Goal: Task Accomplishment & Management: Use online tool/utility

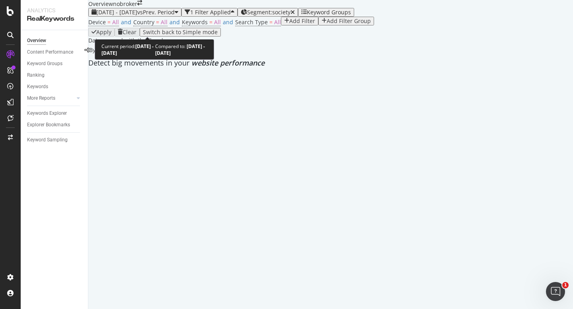
click at [132, 16] on span "[DATE] - [DATE]" at bounding box center [116, 12] width 41 height 8
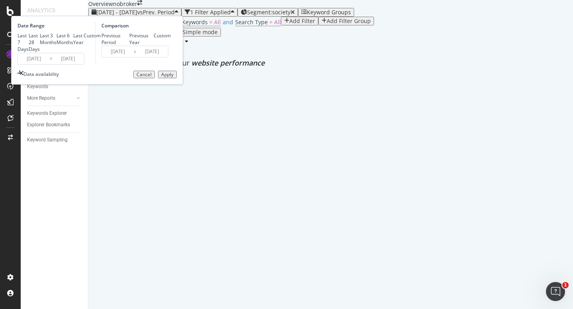
click at [50, 64] on input "[DATE]" at bounding box center [34, 58] width 32 height 11
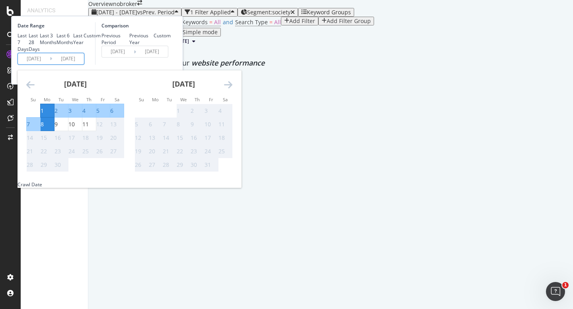
click at [44, 115] on div "1" at bounding box center [42, 111] width 3 height 8
click at [89, 128] on div "11" at bounding box center [85, 125] width 6 height 8
type input "2025/09/11"
type input "2025/08/21"
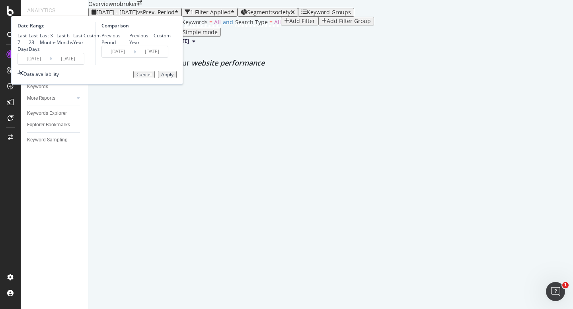
click at [173, 78] on div "Apply" at bounding box center [167, 75] width 12 height 6
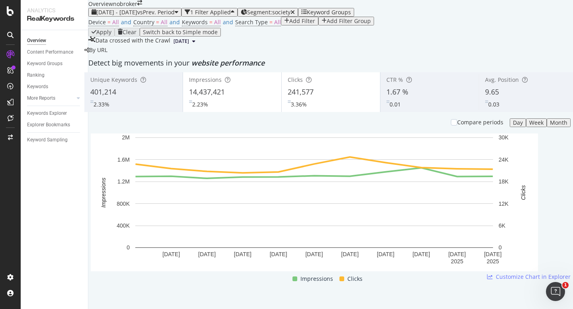
click at [424, 28] on div "Device = All and Country = All and Keywords = All and Search Type = All Add Fil…" at bounding box center [330, 22] width 484 height 11
click at [378, 28] on div "Device = All and Country = All and Keywords = All and Search Type = All Add Fil…" at bounding box center [330, 22] width 484 height 11
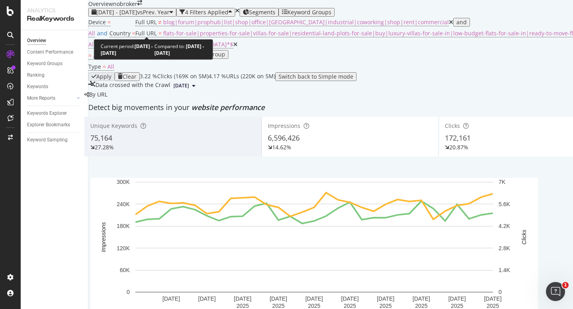
click at [144, 16] on div "2025 Aug. 1st - Aug. 31st vs Prev. Year" at bounding box center [132, 12] width 82 height 6
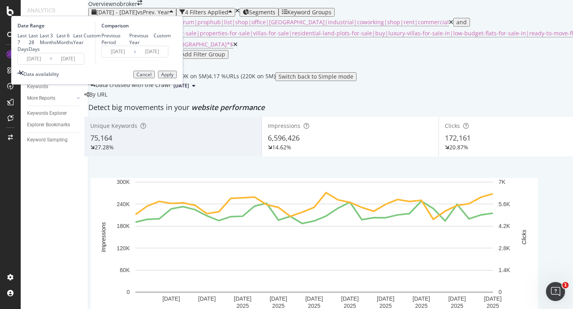
click at [50, 64] on input "2025/08/01" at bounding box center [34, 58] width 32 height 11
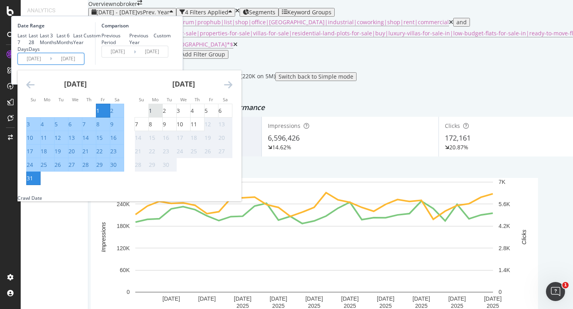
click at [152, 115] on div "1" at bounding box center [150, 111] width 3 height 8
type input "[DATE]"
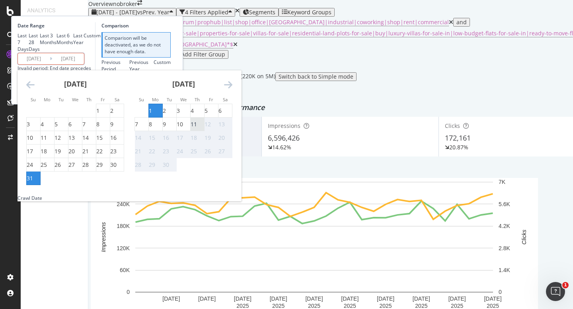
click at [197, 128] on div "11" at bounding box center [194, 125] width 6 height 8
type input "[DATE]"
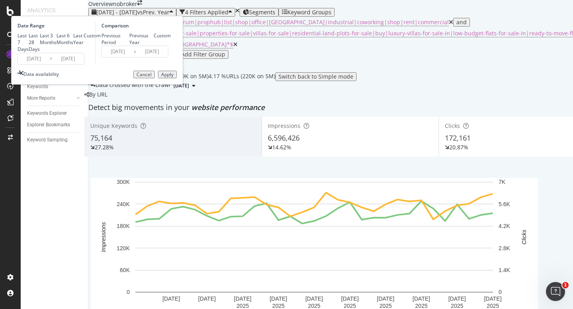
click at [173, 78] on div "Apply" at bounding box center [167, 75] width 12 height 6
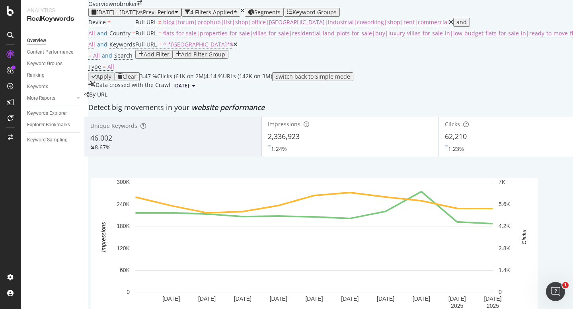
click at [237, 47] on icon at bounding box center [235, 45] width 4 height 6
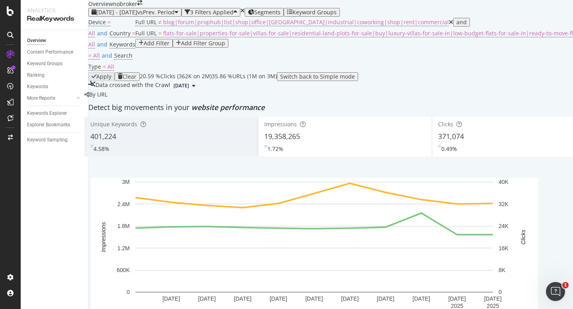
click at [169, 47] on div "Add Filter" at bounding box center [157, 43] width 26 height 6
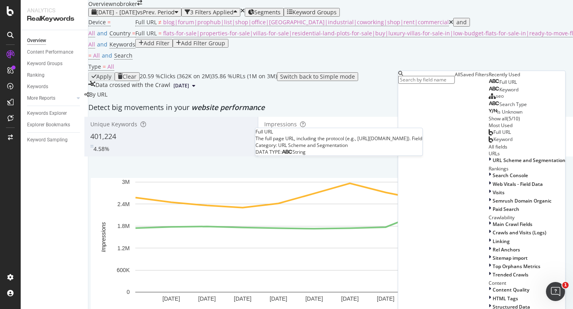
click at [499, 86] on span "Full URL" at bounding box center [507, 82] width 17 height 7
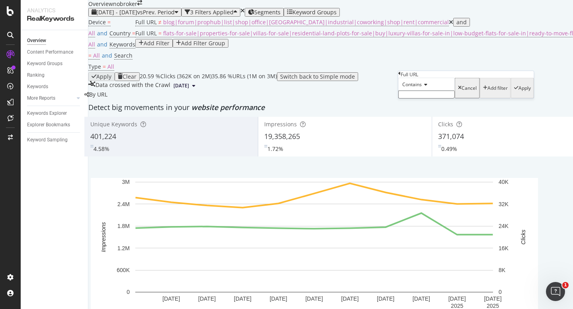
click at [427, 99] on input "text" at bounding box center [426, 95] width 56 height 8
type input "-prjtl"
click at [518, 93] on div "Apply" at bounding box center [524, 91] width 12 height 6
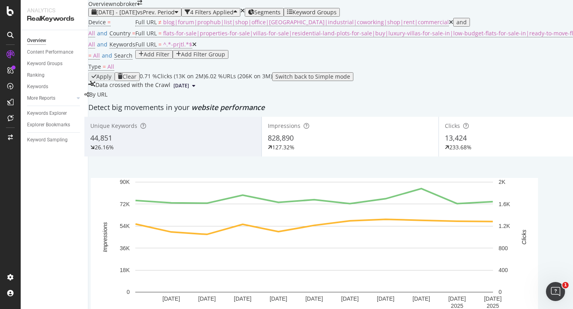
click at [196, 47] on icon at bounding box center [194, 45] width 4 height 6
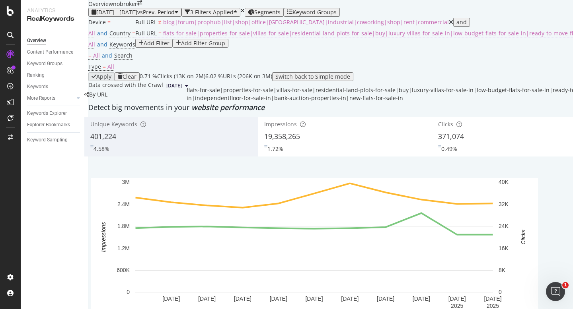
click at [328, 37] on span "flats-for-sale|properties-for-sale|villas-for-sale|residential-land-plots-for-s…" at bounding box center [553, 33] width 781 height 8
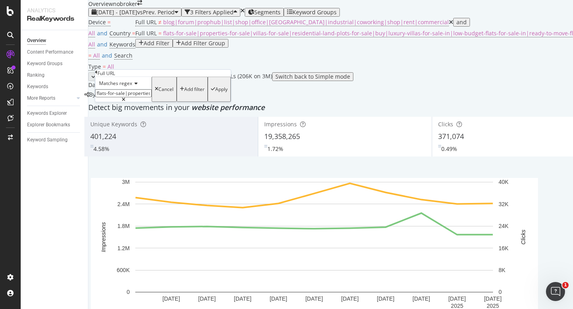
click at [133, 97] on input "flats-for-sale|properties-for-sale|villas-for-sale|residential-land-plots-for-s…" at bounding box center [123, 93] width 56 height 8
click at [146, 97] on input "flats-for-sale|properties-for-sale|villas-for-sale|residential-land-plots-for-s…" at bounding box center [123, 93] width 56 height 8
type input "flats-for-sale|properties-for-sale|villas-for-sale|residential-land-plots-for-s…"
click at [215, 92] on div "Apply" at bounding box center [221, 90] width 12 height 6
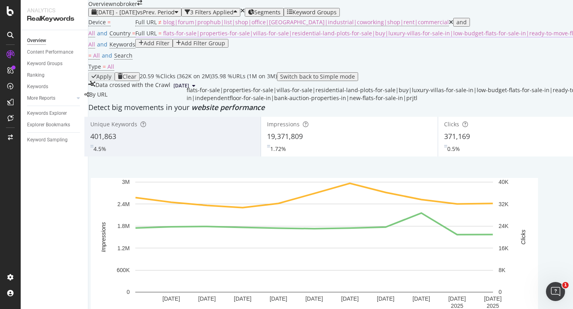
click at [289, 37] on span "flats-for-sale|properties-for-sale|villas-for-sale|residential-land-plots-for-s…" at bounding box center [561, 33] width 796 height 8
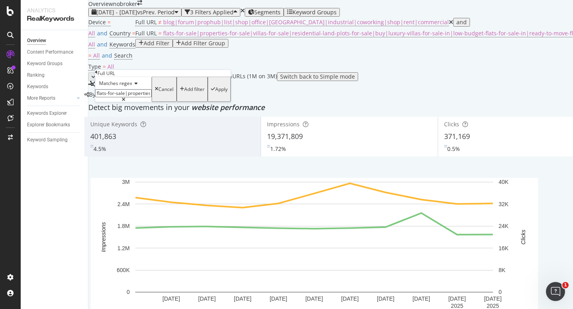
click at [152, 97] on input "flats-for-sale|properties-for-sale|villas-for-sale|residential-land-plots-for-s…" at bounding box center [123, 93] width 56 height 8
type input "flats-for-sale|properties-for-sale|villas-for-sale|residential-land-plots-for-s…"
click at [215, 92] on div "Apply" at bounding box center [221, 90] width 12 height 6
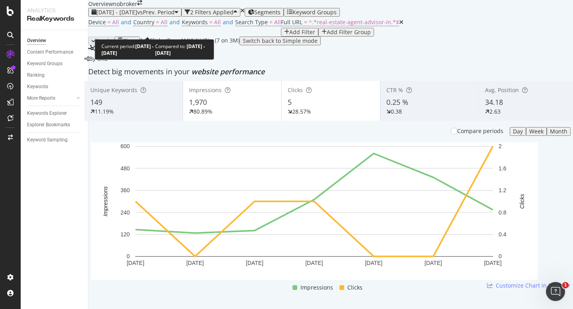
click at [115, 16] on div "2025 Sep. 1st - Sep. 7th vs Prev. Period" at bounding box center [134, 12] width 87 height 6
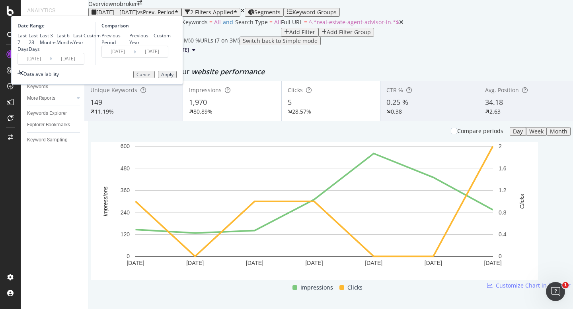
click at [50, 64] on input "2025/09/01" at bounding box center [34, 58] width 32 height 11
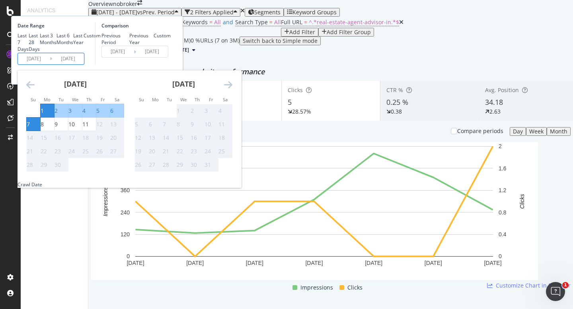
click at [44, 115] on div "1" at bounding box center [42, 111] width 3 height 8
click at [96, 128] on div "11" at bounding box center [89, 125] width 14 height 8
type input "2025/09/11"
type input "2025/08/21"
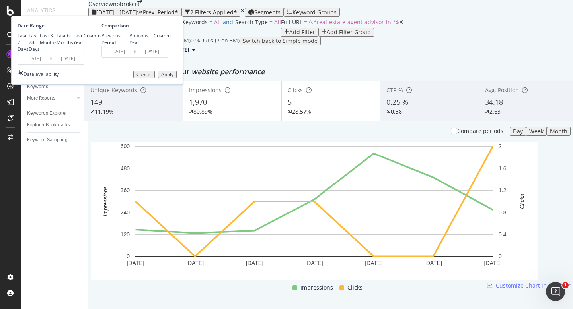
click at [173, 78] on div "Apply" at bounding box center [167, 75] width 12 height 6
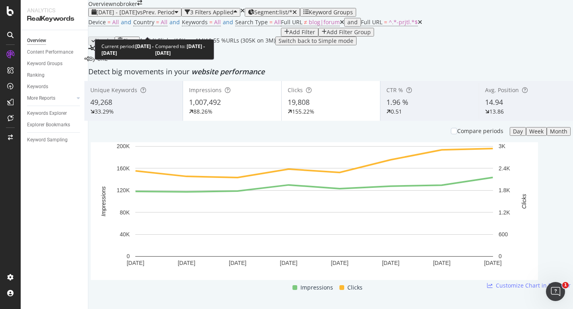
click at [157, 16] on div "[DATE] - [DATE] vs Prev. Period" at bounding box center [134, 12] width 87 height 6
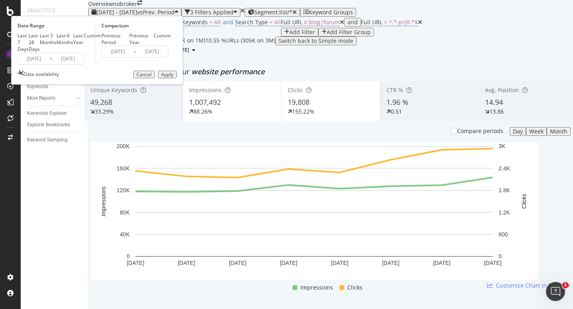
click at [117, 85] on div "Date Range Last 7 Days Last 28 Days Last 3 Months Last 6 Months Last Year Custo…" at bounding box center [97, 50] width 172 height 69
click at [84, 65] on div "2025/09/01 Navigate forward to interact with the calendar and select a date. Pr…" at bounding box center [50, 59] width 67 height 12
click at [50, 64] on input "[DATE]" at bounding box center [34, 58] width 32 height 11
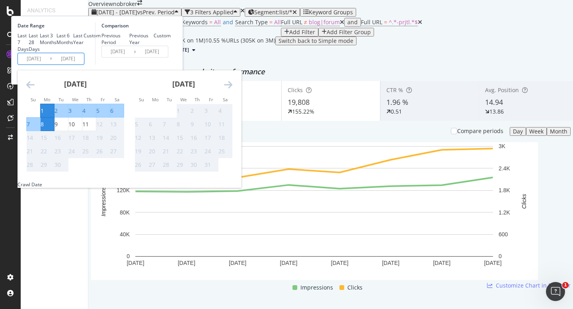
click at [44, 115] on div "1" at bounding box center [42, 111] width 3 height 8
click at [89, 128] on div "11" at bounding box center [85, 125] width 6 height 8
type input "[DATE]"
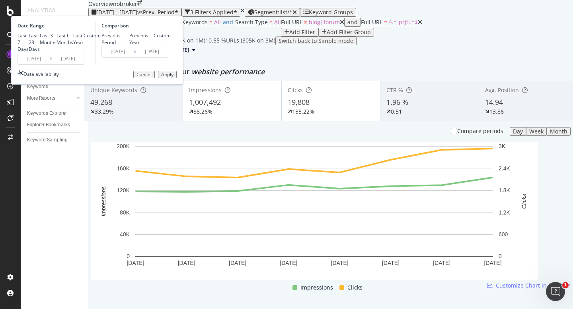
drag, startPoint x: 260, startPoint y: 137, endPoint x: 229, endPoint y: 2, distance: 138.7
click at [177, 79] on button "Apply" at bounding box center [167, 75] width 19 height 8
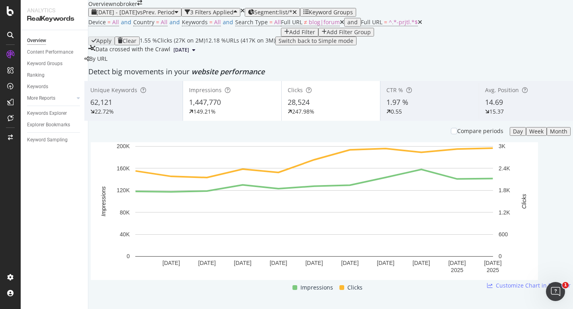
click at [284, 35] on div "Add Filter" at bounding box center [299, 32] width 31 height 6
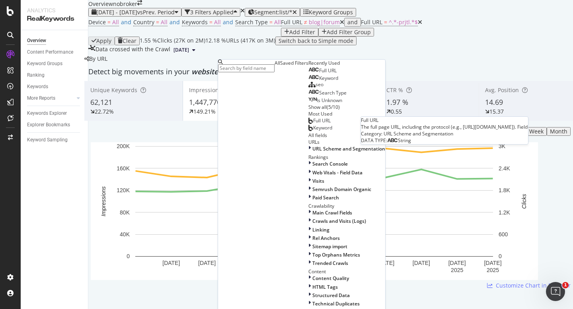
click at [319, 74] on span "Full URL" at bounding box center [327, 70] width 17 height 7
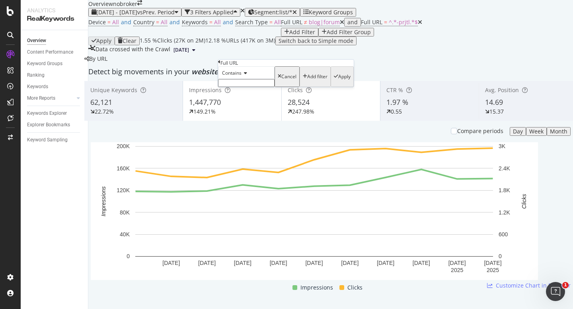
click at [241, 87] on input "text" at bounding box center [246, 83] width 56 height 8
type input "sale"
drag, startPoint x: 303, startPoint y: 116, endPoint x: 356, endPoint y: 99, distance: 54.8
click at [338, 82] on div "Apply" at bounding box center [344, 79] width 12 height 6
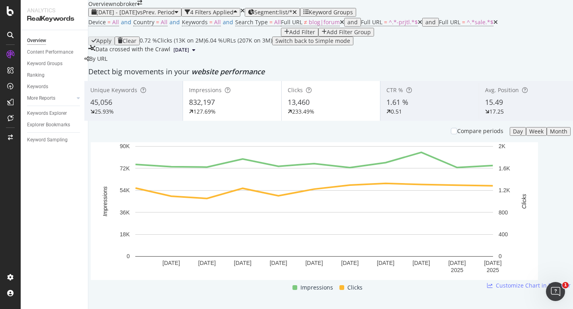
click at [493, 25] on icon at bounding box center [495, 22] width 4 height 6
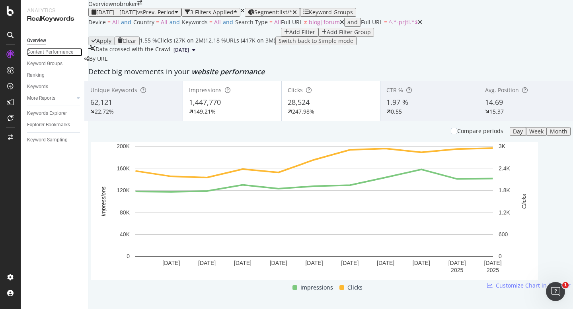
click at [66, 49] on div "Content Performance" at bounding box center [50, 52] width 46 height 8
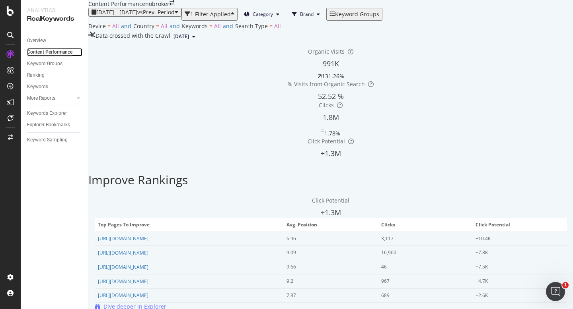
scroll to position [520, 0]
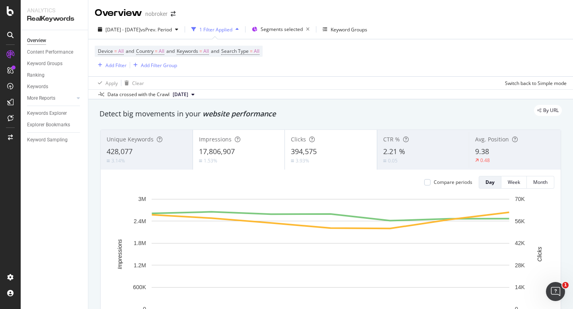
click at [132, 19] on div "Overview" at bounding box center [118, 13] width 47 height 14
click at [132, 24] on div "[DATE] - [DATE] vs Prev. Period" at bounding box center [138, 29] width 87 height 12
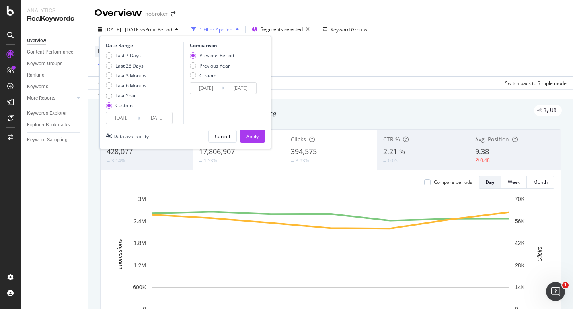
click at [123, 118] on input "[DATE]" at bounding box center [122, 118] width 32 height 11
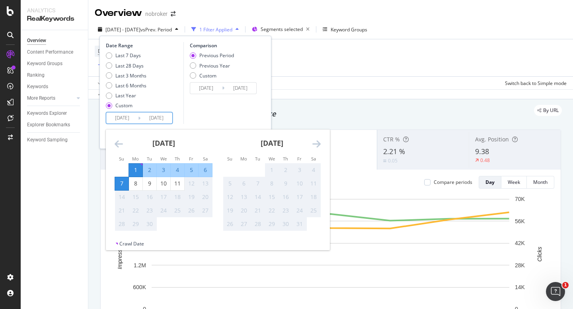
click at [137, 172] on div "1" at bounding box center [136, 170] width 14 height 8
click at [181, 187] on div "11" at bounding box center [178, 184] width 14 height 8
type input "2025/09/11"
type input "2025/08/21"
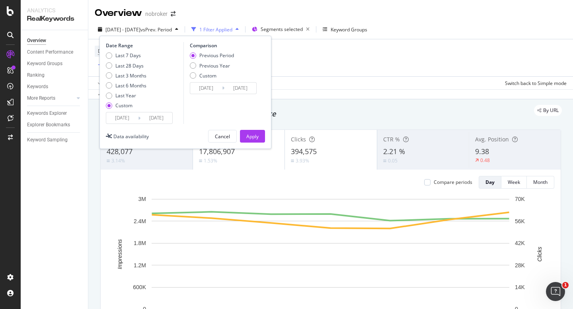
click at [246, 147] on div "Date Range Last 7 Days Last 28 Days Last 3 Months Last 6 Months Last Year Custo…" at bounding box center [185, 92] width 172 height 113
click at [251, 141] on div "Apply" at bounding box center [252, 136] width 12 height 12
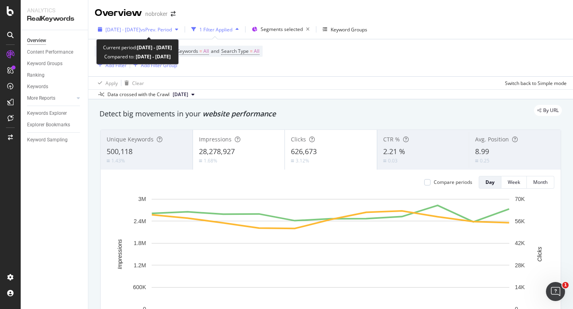
click at [132, 27] on span "2025 Sep. 1st - Sep. 11th" at bounding box center [122, 29] width 35 height 7
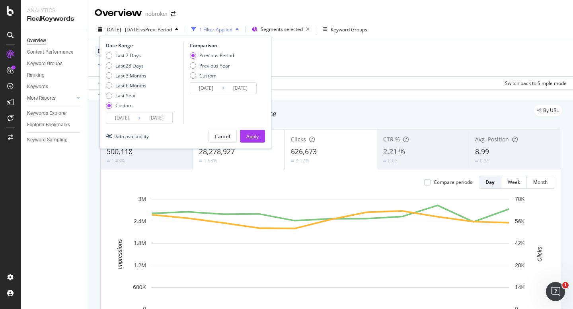
click at [121, 113] on input "2025/09/01" at bounding box center [122, 118] width 32 height 11
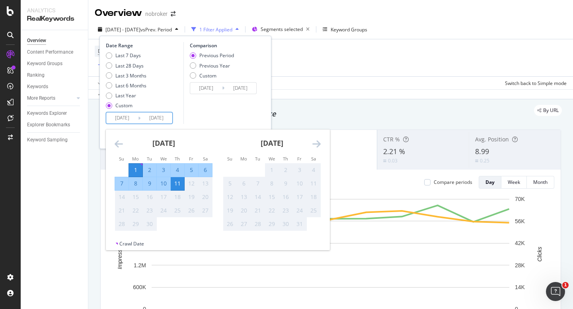
click at [121, 117] on input "2025/09/01" at bounding box center [122, 118] width 32 height 11
click at [222, 116] on div "Comparison Previous Period Previous Year Custom 2025/08/21 Navigate forward to …" at bounding box center [221, 83] width 76 height 82
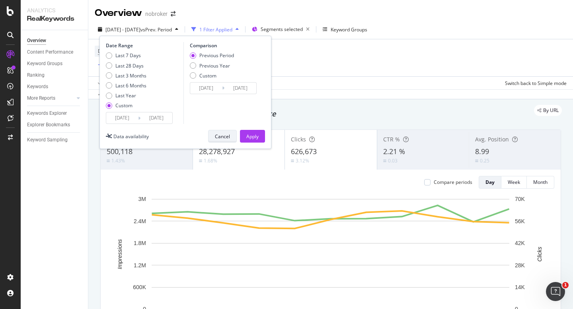
click at [224, 131] on div "Cancel" at bounding box center [222, 136] width 15 height 11
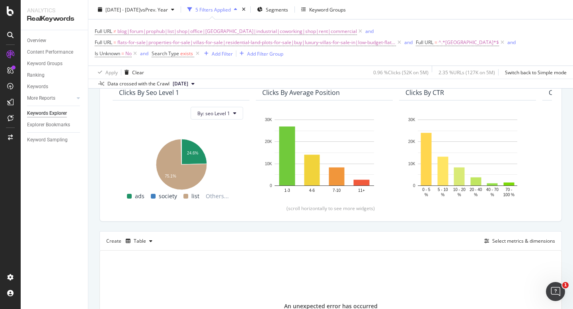
scroll to position [164, 0]
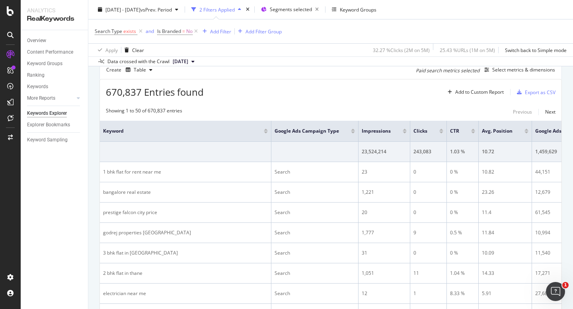
scroll to position [228, 0]
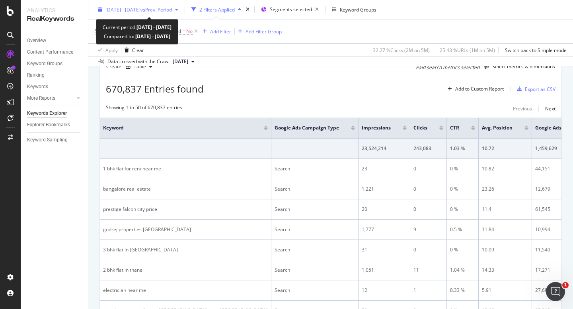
click at [126, 4] on div "2025 Aug. 1st - Aug. 28th vs Prev. Period" at bounding box center [138, 10] width 87 height 12
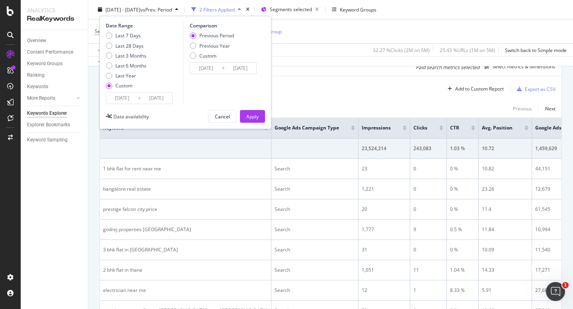
click at [132, 98] on input "2025/08/01" at bounding box center [122, 98] width 32 height 11
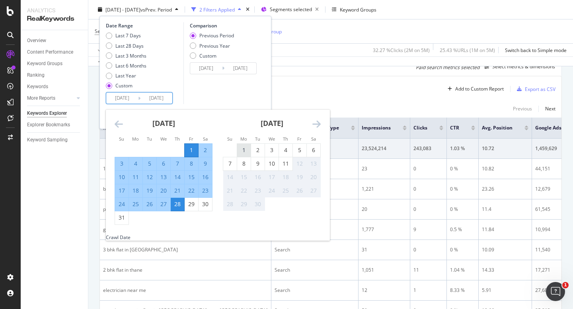
click at [240, 149] on div "1" at bounding box center [244, 150] width 14 height 8
type input "[DATE]"
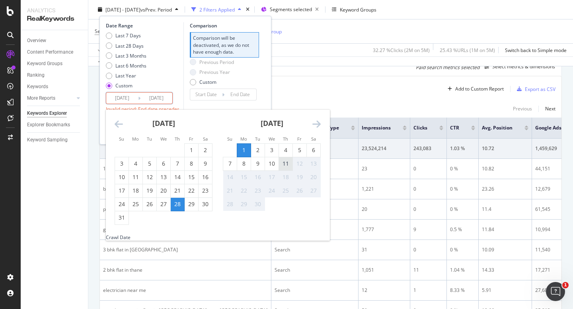
click at [287, 161] on div "11" at bounding box center [286, 164] width 14 height 8
type input "[DATE]"
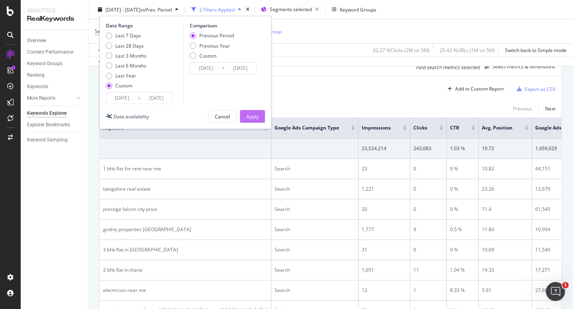
click at [255, 118] on div "Apply" at bounding box center [252, 116] width 12 height 7
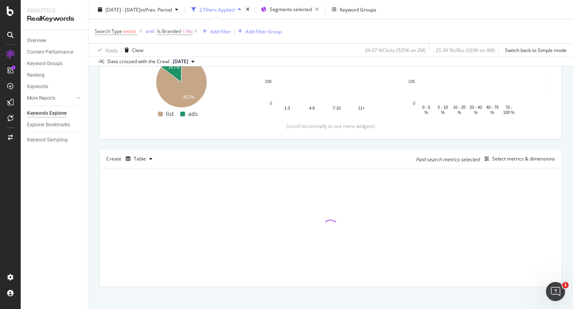
scroll to position [142, 0]
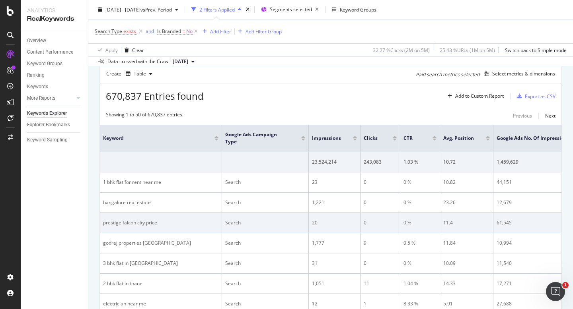
scroll to position [223, 0]
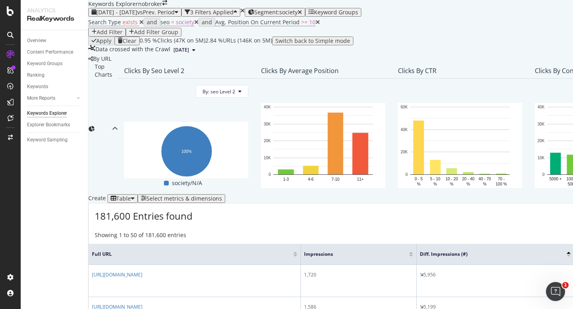
scroll to position [249, 0]
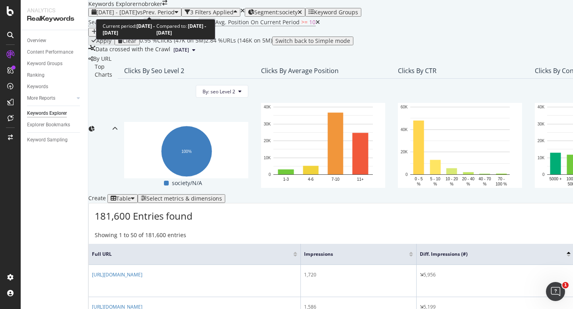
click at [128, 9] on div "[DATE] - [DATE] vs Prev. Period" at bounding box center [134, 12] width 87 height 6
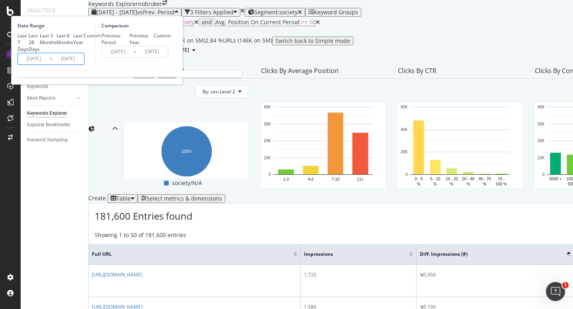
click at [50, 64] on input "[DATE]" at bounding box center [34, 58] width 32 height 11
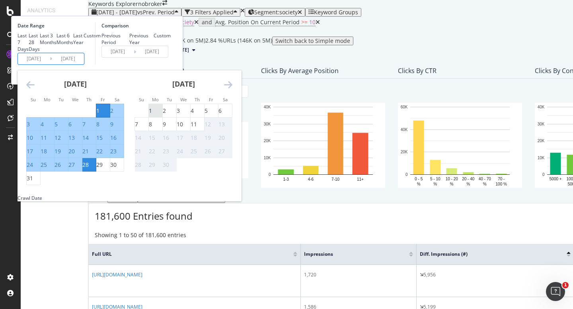
click at [152, 115] on div "1" at bounding box center [150, 111] width 3 height 8
type input "[DATE]"
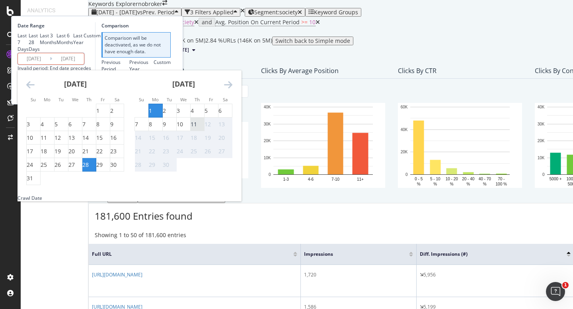
click at [197, 128] on div "11" at bounding box center [194, 125] width 6 height 8
type input "[DATE]"
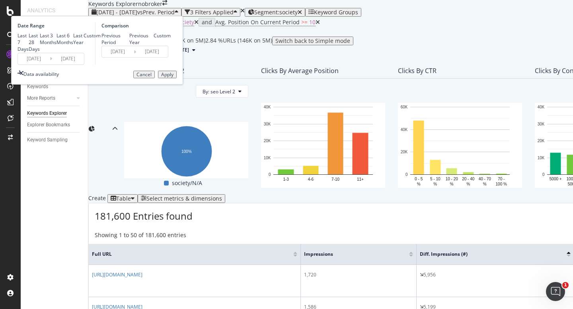
click at [173, 78] on div "Apply" at bounding box center [167, 75] width 12 height 6
